Goal: Transaction & Acquisition: Purchase product/service

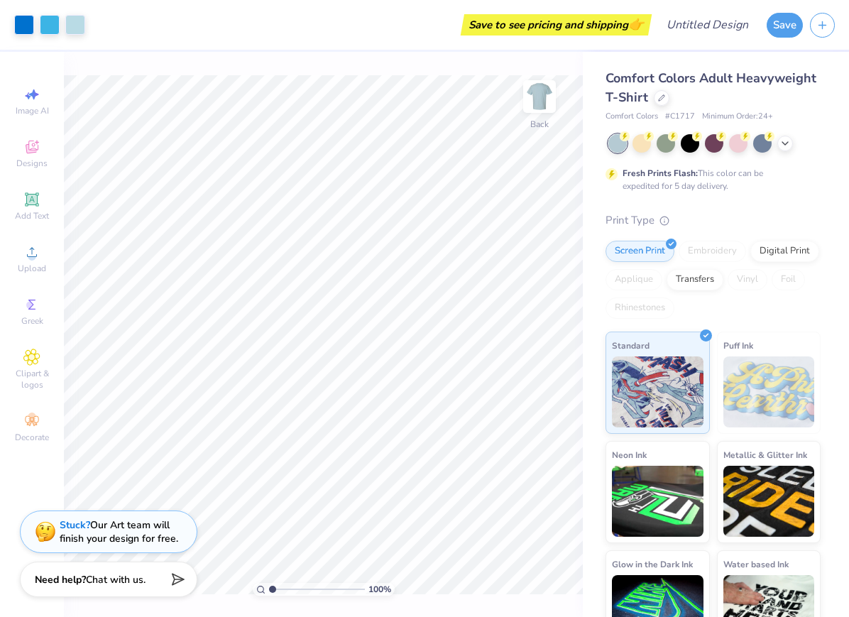
click at [540, 91] on img at bounding box center [539, 96] width 28 height 28
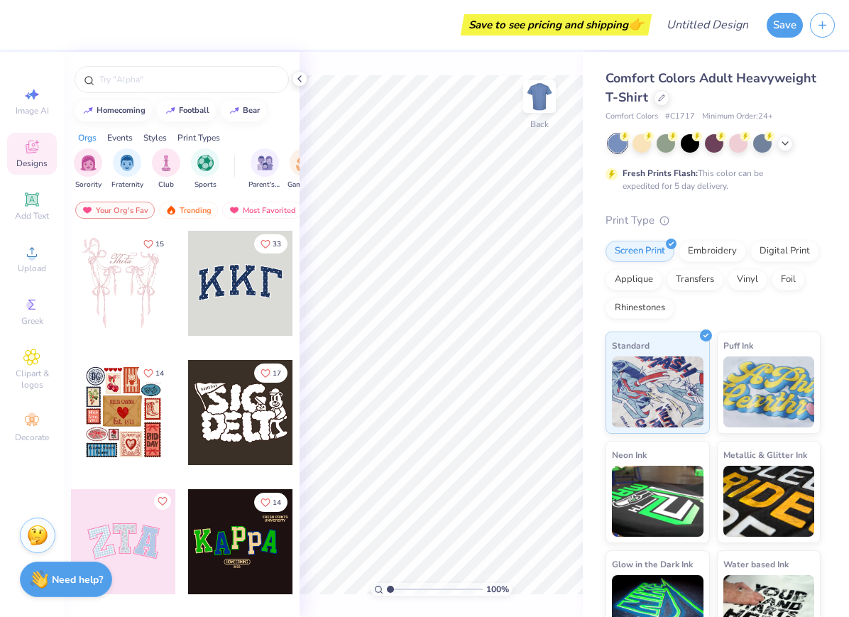
click at [726, 246] on div "Embroidery" at bounding box center [712, 251] width 67 height 21
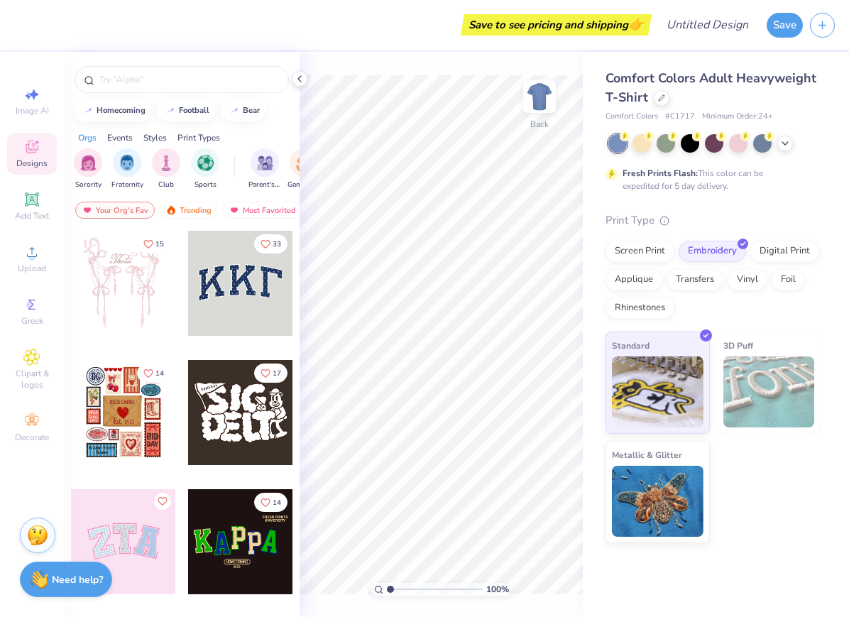
click at [648, 249] on div "Screen Print" at bounding box center [640, 251] width 69 height 21
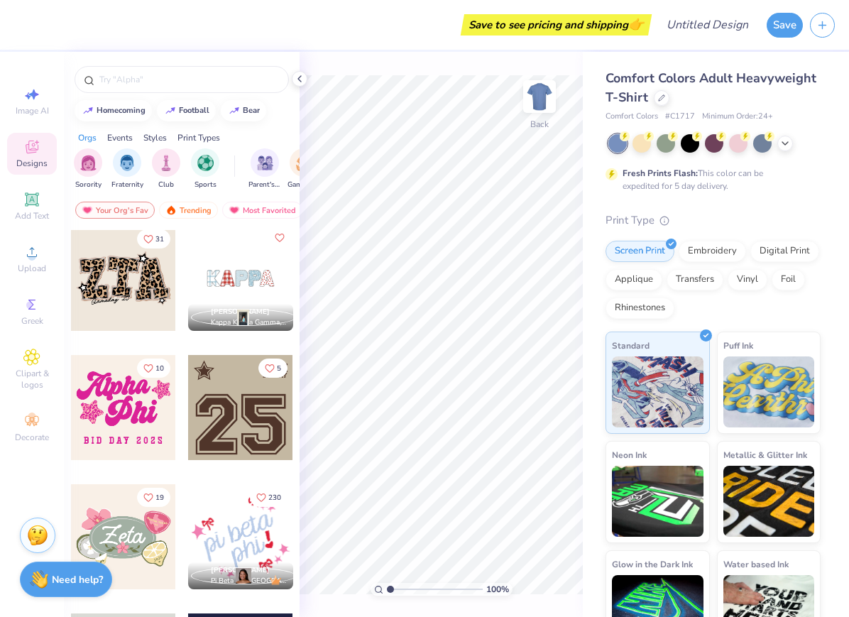
scroll to position [1170, 0]
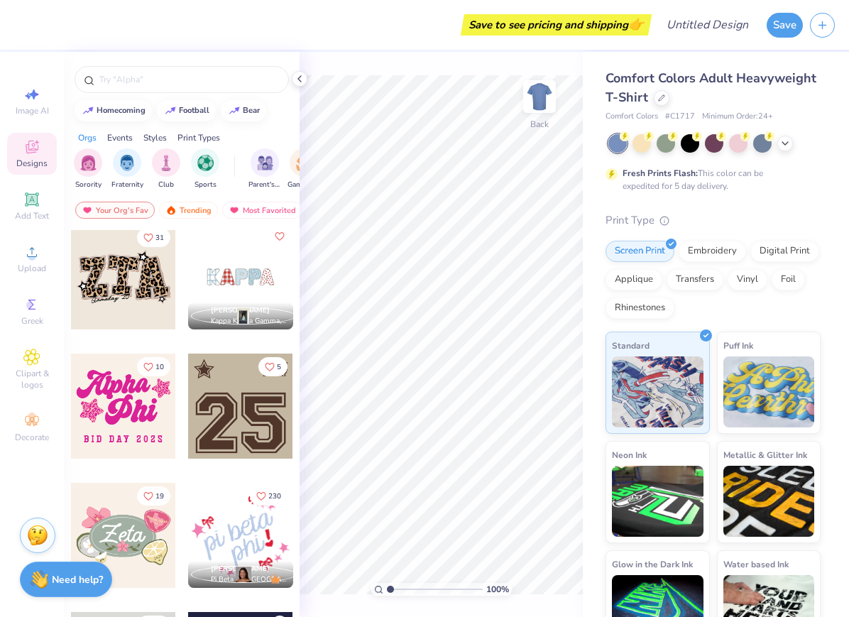
click at [185, 80] on input "text" at bounding box center [189, 79] width 182 height 14
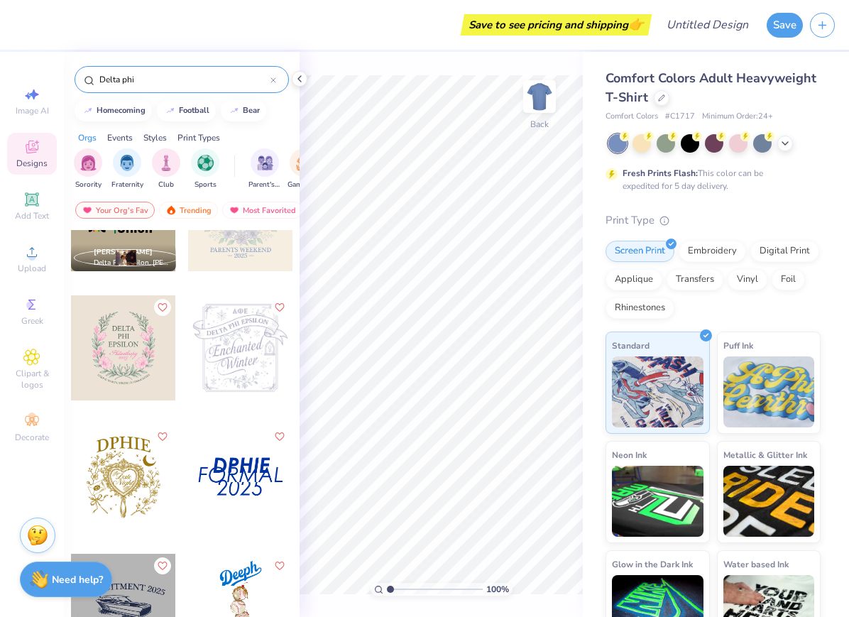
scroll to position [712, 0]
type input "Delta phi"
click at [660, 92] on div at bounding box center [662, 98] width 16 height 16
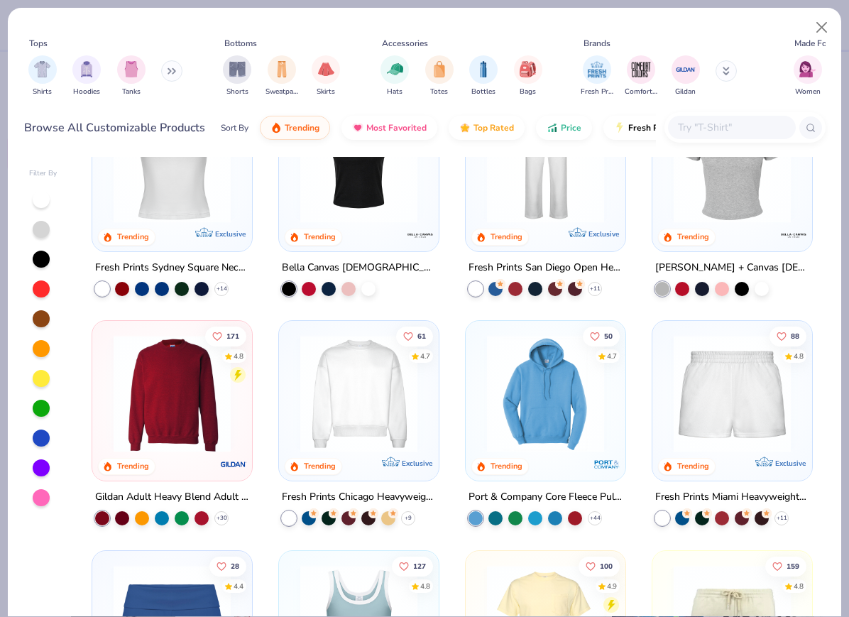
scroll to position [534, 0]
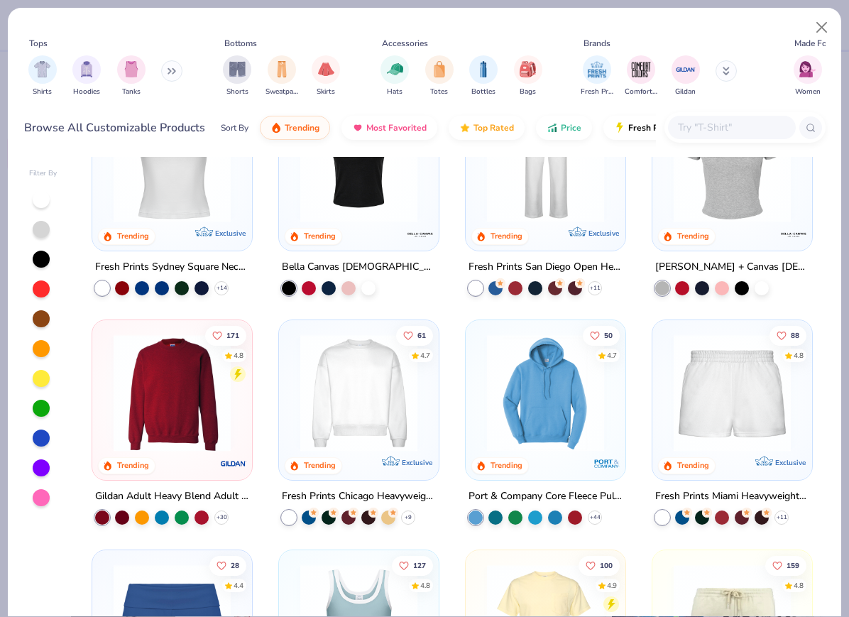
click at [421, 496] on div "Fresh Prints Chicago Heavyweight Crewneck" at bounding box center [359, 497] width 154 height 18
